Goal: Transaction & Acquisition: Purchase product/service

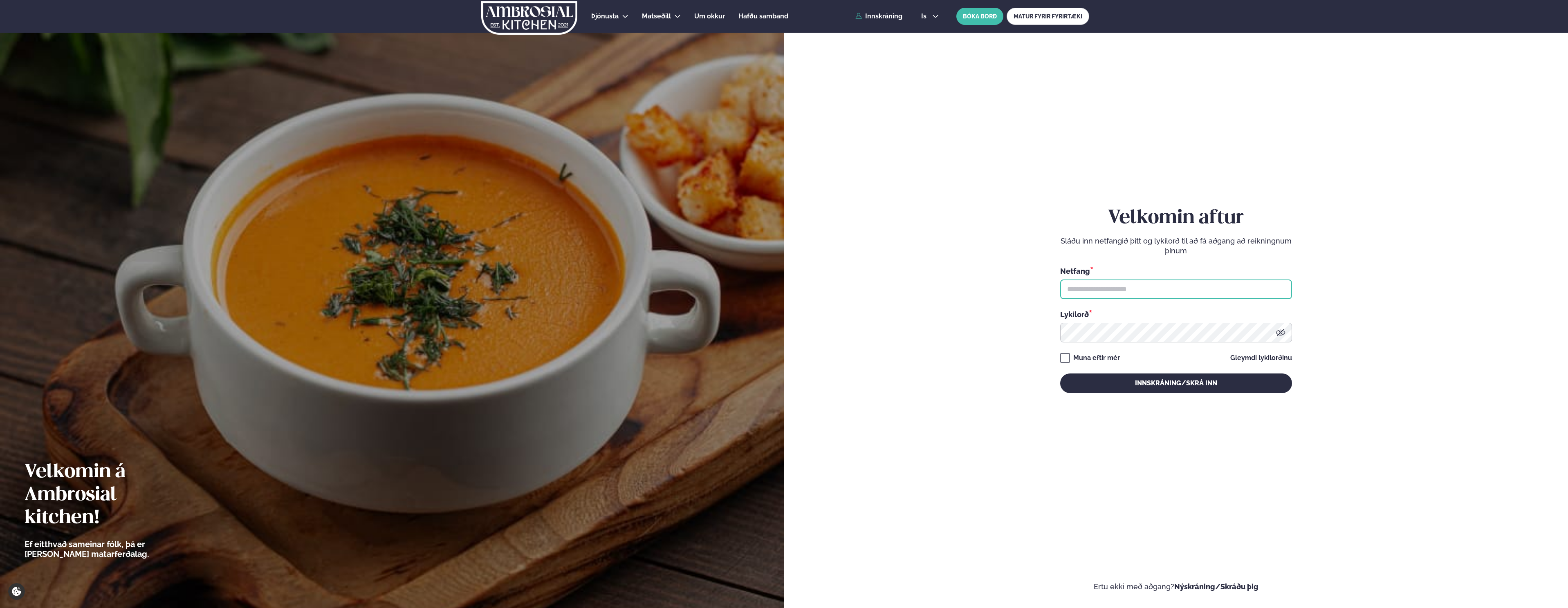
click at [1096, 287] on input "text" at bounding box center [1176, 289] width 232 height 20
type input "**********"
click at [1060, 374] on button "Innskráning/Skrá inn" at bounding box center [1176, 383] width 232 height 20
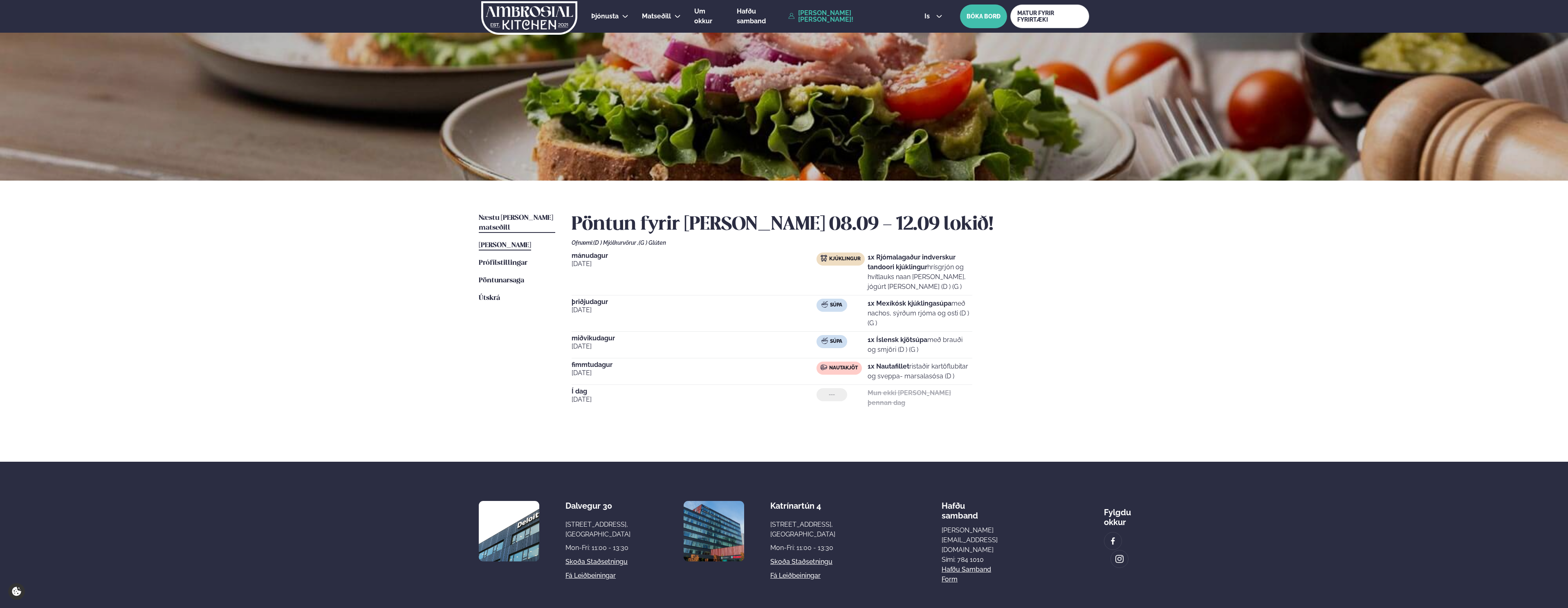
click at [498, 220] on span "Næstu [PERSON_NAME] matseðill" at bounding box center [516, 223] width 74 height 17
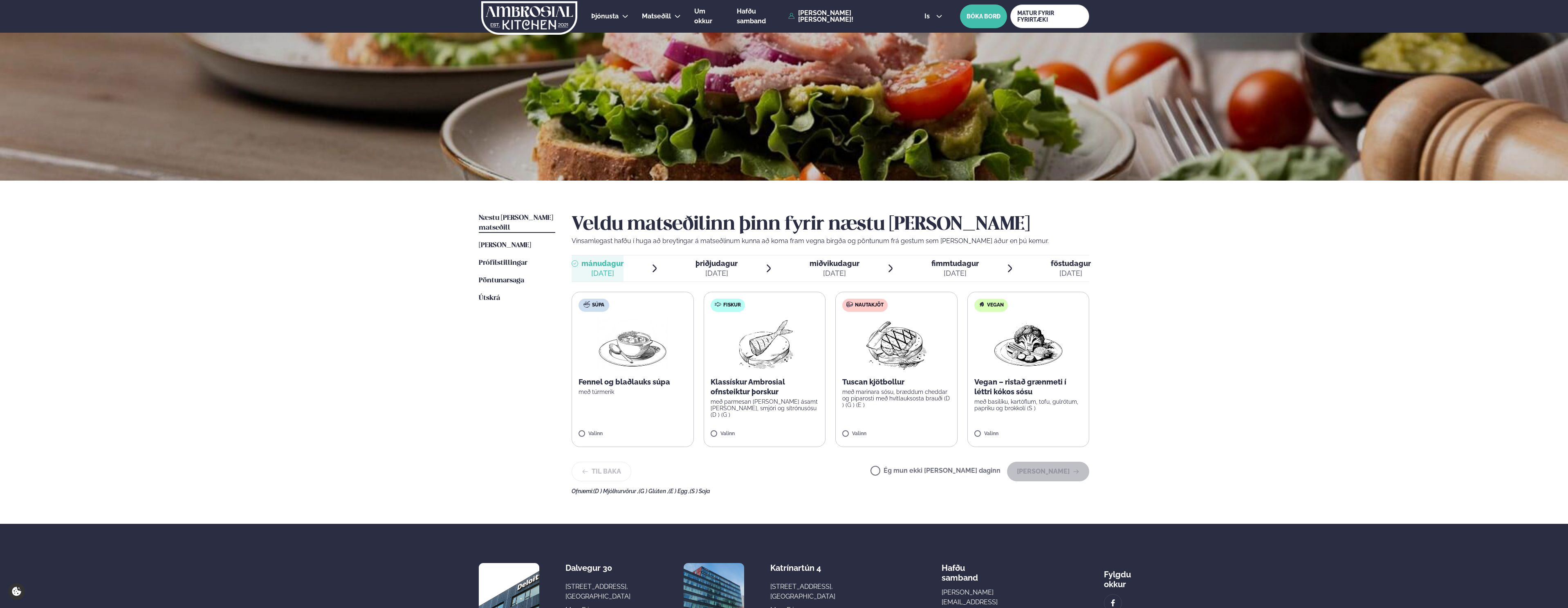
click at [878, 374] on label "Nautakjöt Tuscan kjötbollur með marinara sósu, bræddum cheddar og piparosti með…" at bounding box center [896, 369] width 122 height 155
click at [873, 397] on p "með marinara sósu, bræddum cheddar og piparosti með hvítlauksosta brauði (D ) (…" at bounding box center [896, 398] width 109 height 20
click at [1027, 473] on button "[PERSON_NAME]" at bounding box center [1048, 471] width 82 height 20
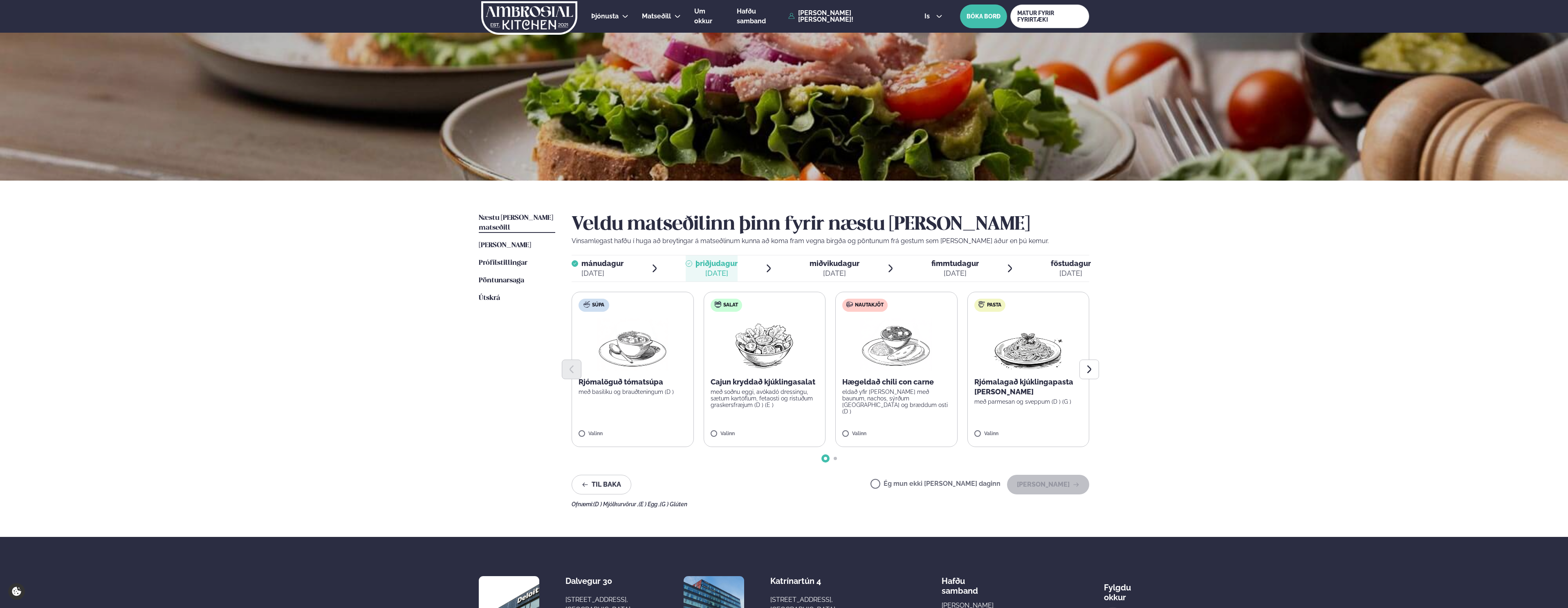
click at [860, 397] on p "eldað yfir [PERSON_NAME] með baunum, nachos, sýrðum [GEOGRAPHIC_DATA] og bræddu…" at bounding box center [896, 401] width 109 height 26
click at [1047, 483] on button "[PERSON_NAME]" at bounding box center [1048, 484] width 82 height 20
click at [890, 391] on p "með panko brauðrasp, gufusoðnu hrísgrjónum og kóresku BBQ sósu (D )" at bounding box center [896, 395] width 109 height 13
click at [1036, 487] on button "[PERSON_NAME]" at bounding box center [1048, 484] width 82 height 20
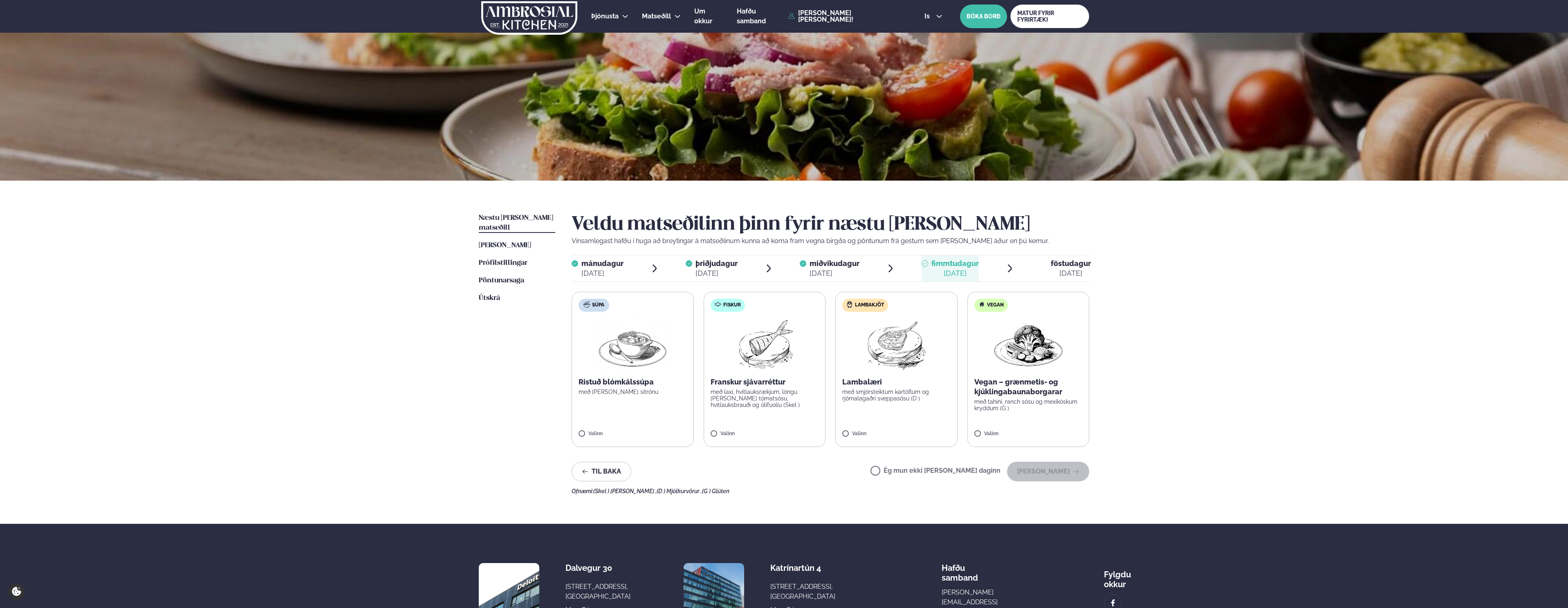
click at [869, 395] on p "með smjörsteiktum kartöflum og rjómalagaðri sveppasósu (D )" at bounding box center [896, 395] width 109 height 13
click at [1040, 473] on button "[PERSON_NAME]" at bounding box center [1048, 471] width 82 height 20
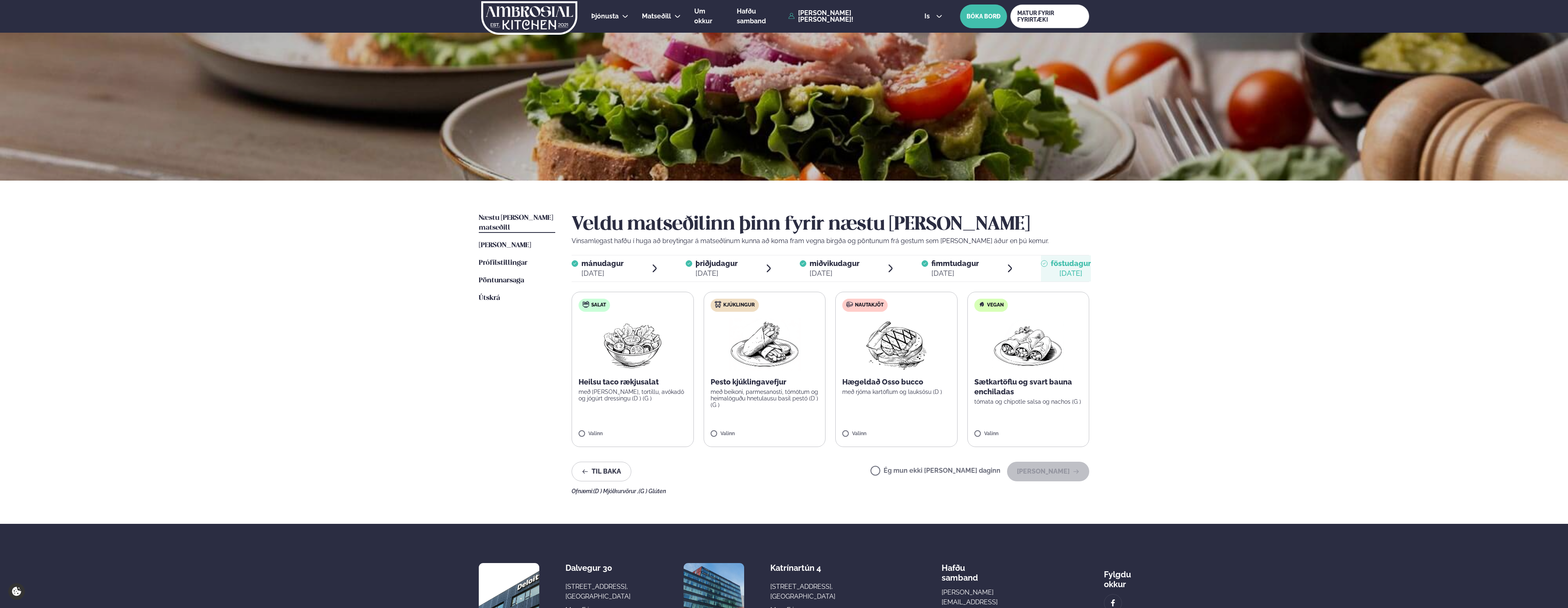
click at [890, 404] on label "Nautakjöt Hægeldað Osso bucco með rjóma kartöflum og lauksósu (D ) Valinn" at bounding box center [896, 369] width 122 height 155
click at [1038, 468] on button "[PERSON_NAME]" at bounding box center [1048, 471] width 82 height 20
